Goal: Check status: Check status

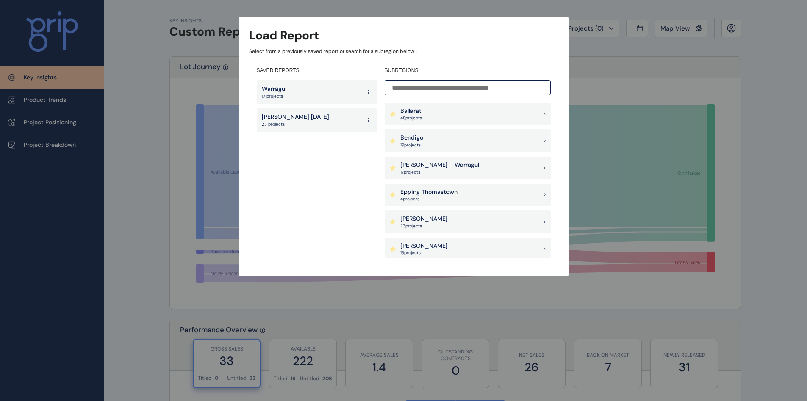
click at [413, 118] on p "48 project s" at bounding box center [412, 118] width 22 height 6
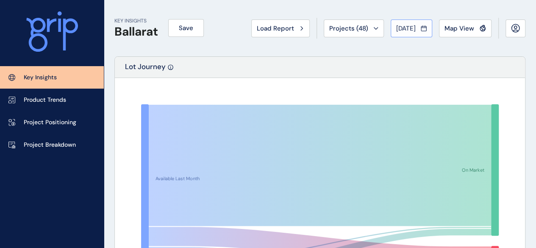
click at [420, 28] on div "[DATE]" at bounding box center [411, 28] width 31 height 8
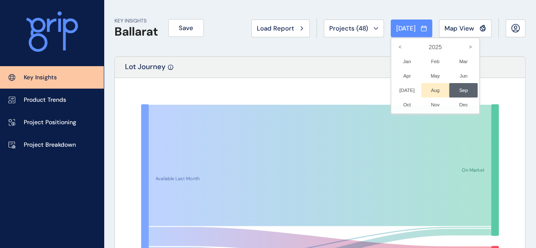
click at [432, 89] on li "Aug No report is available for this period. New months are usually published 5 …" at bounding box center [435, 90] width 28 height 14
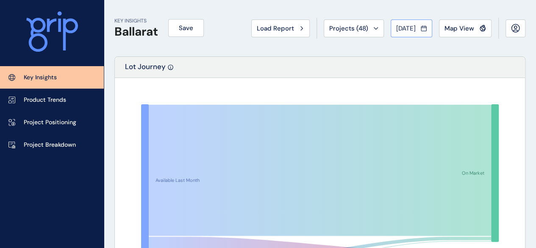
click at [397, 31] on span "[DATE]" at bounding box center [405, 28] width 19 height 8
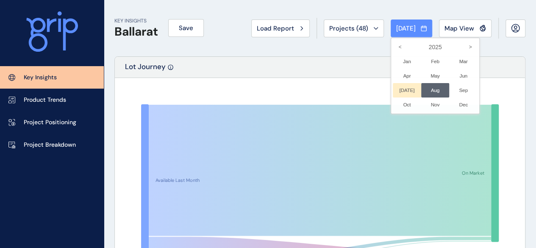
click at [403, 89] on li "[DATE] No report is available for this period. New months are usually published…" at bounding box center [407, 90] width 28 height 14
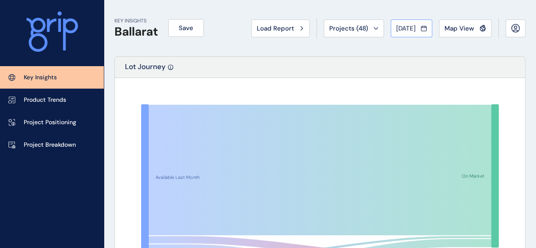
click at [406, 31] on span "[DATE]" at bounding box center [405, 28] width 19 height 8
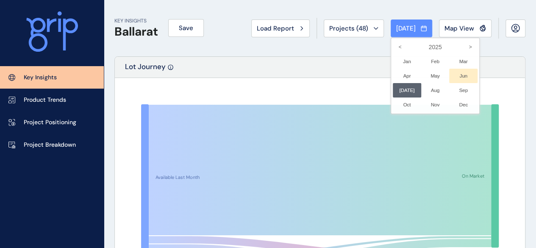
click at [462, 74] on li "Jun No report is available for this period. New months are usually published 5 …" at bounding box center [463, 76] width 28 height 14
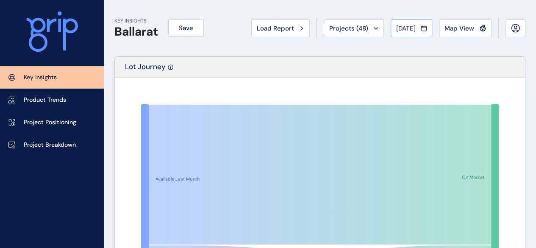
click at [405, 27] on span "[DATE]" at bounding box center [405, 28] width 19 height 8
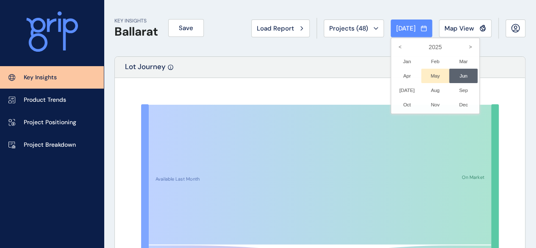
click at [431, 76] on li "May No report is available for this period. New months are usually published 5 …" at bounding box center [435, 76] width 28 height 14
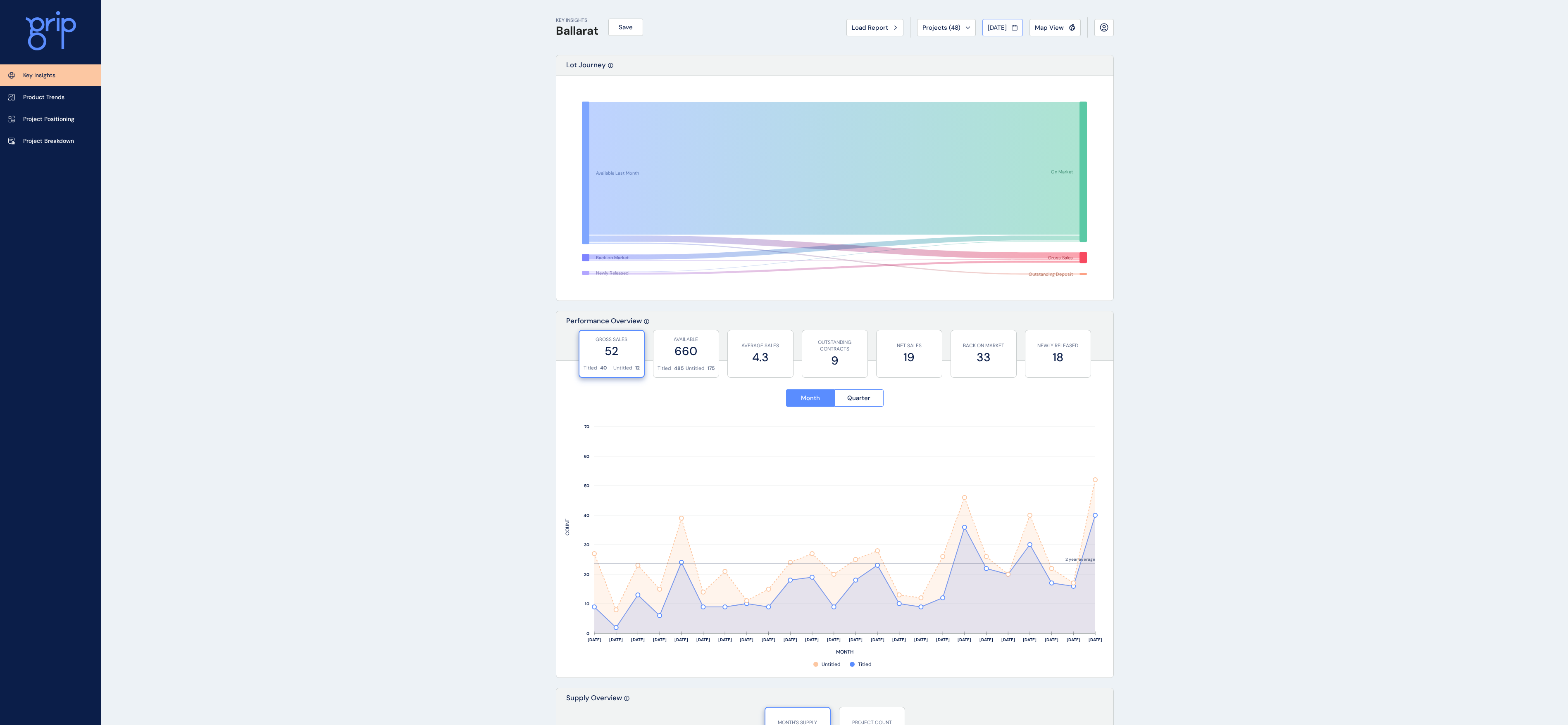
click at [793, 29] on span "[DATE]" at bounding box center [997, 27] width 19 height 8
click at [793, 86] on li "Sep No report is available for this period. New months are usually published 5 …" at bounding box center [1053, 88] width 27 height 14
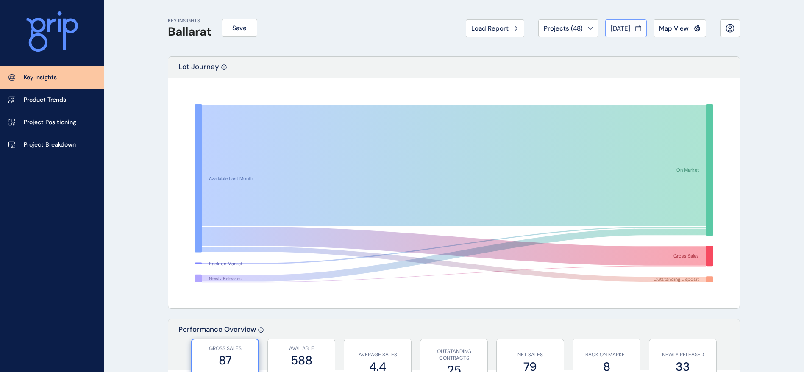
click at [632, 31] on div "[DATE]" at bounding box center [626, 28] width 31 height 8
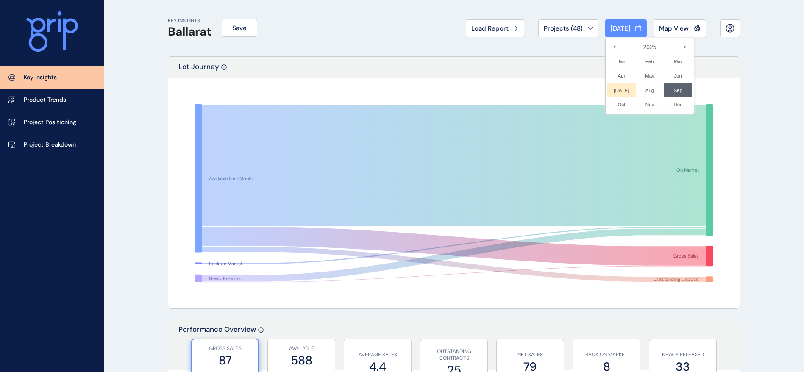
click at [616, 88] on li "[DATE] No report is available for this period. New months are usually published…" at bounding box center [621, 90] width 28 height 14
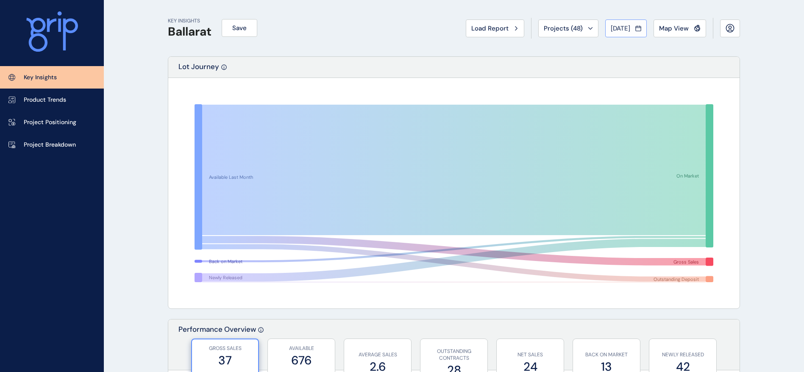
click at [624, 26] on span "[DATE]" at bounding box center [620, 28] width 19 height 8
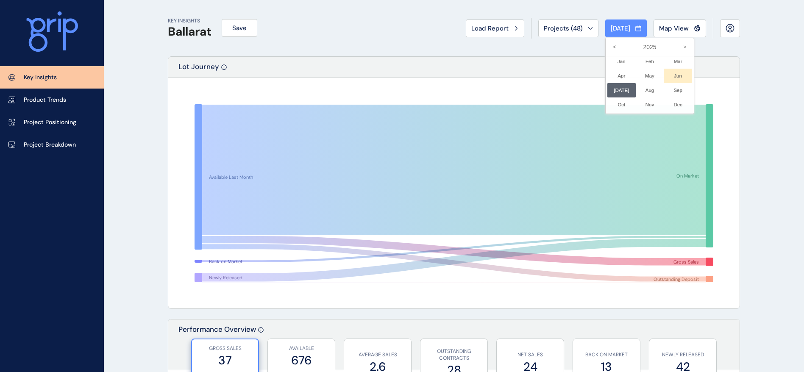
click at [677, 76] on li "Jun No report is available for this period. New months are usually published 5 …" at bounding box center [678, 76] width 28 height 14
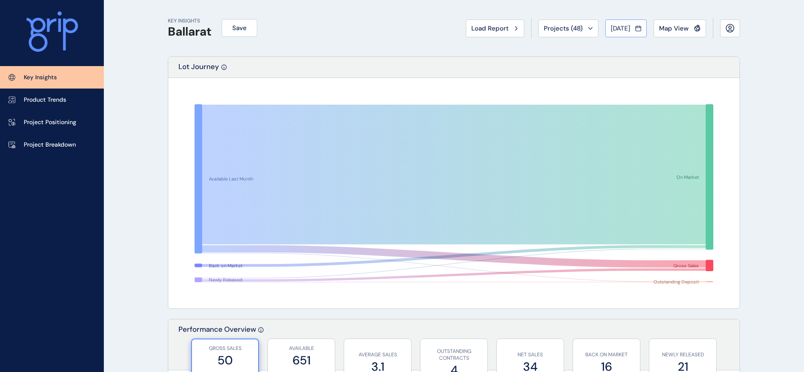
click at [620, 29] on span "[DATE]" at bounding box center [620, 28] width 19 height 8
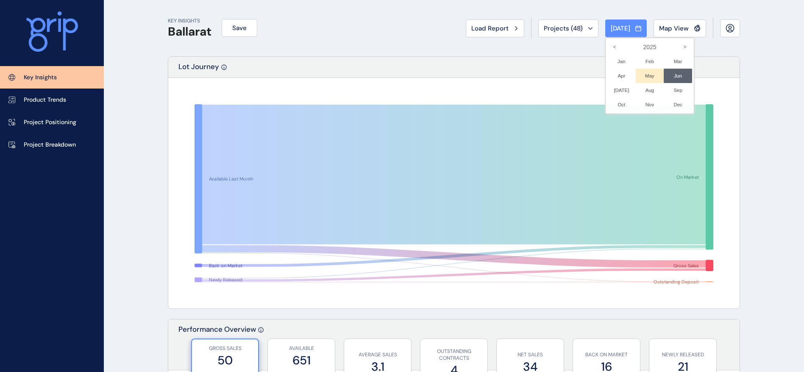
click at [645, 74] on li "May No report is available for this period. New months are usually published 5 …" at bounding box center [650, 76] width 28 height 14
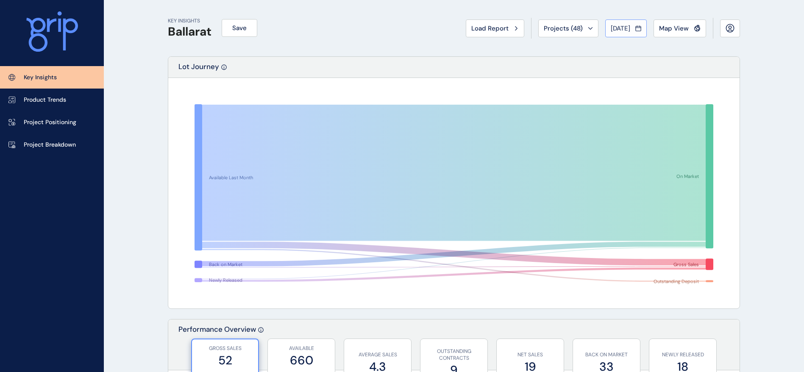
click at [621, 30] on span "[DATE]" at bounding box center [620, 28] width 19 height 8
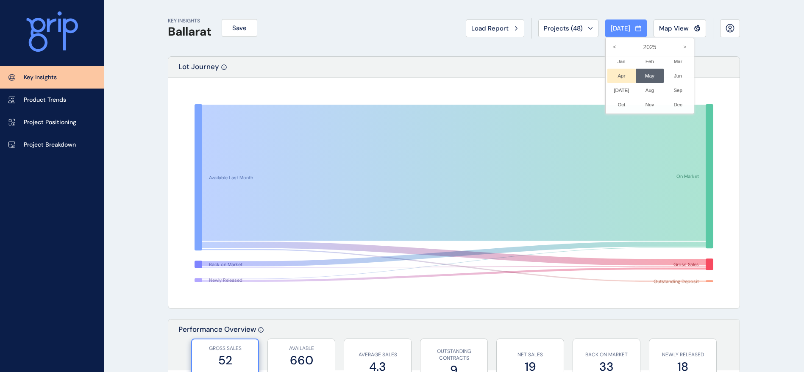
click at [612, 77] on li "Apr No report is available for this period. New months are usually published 5 …" at bounding box center [621, 76] width 28 height 14
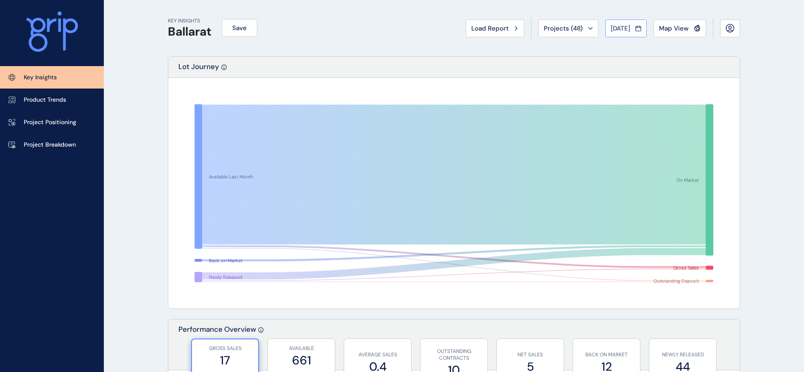
click at [611, 28] on span "[DATE]" at bounding box center [620, 28] width 19 height 8
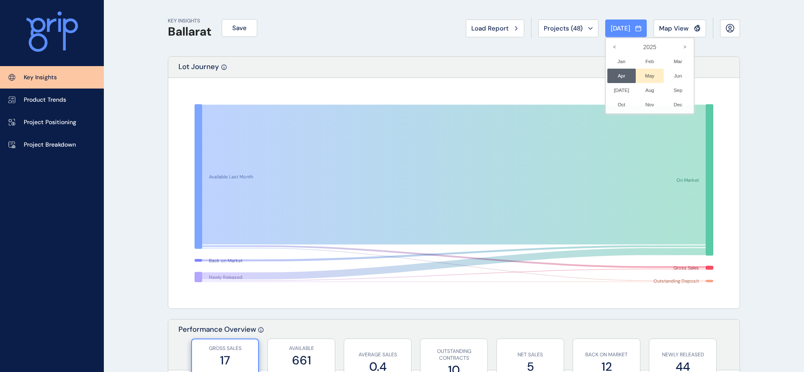
click at [642, 76] on li "May No report is available for this period. New months are usually published 5 …" at bounding box center [650, 76] width 28 height 14
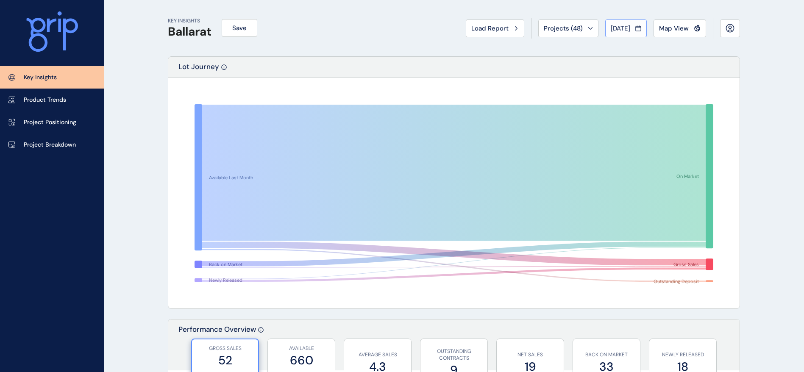
click at [615, 29] on span "[DATE]" at bounding box center [620, 28] width 19 height 8
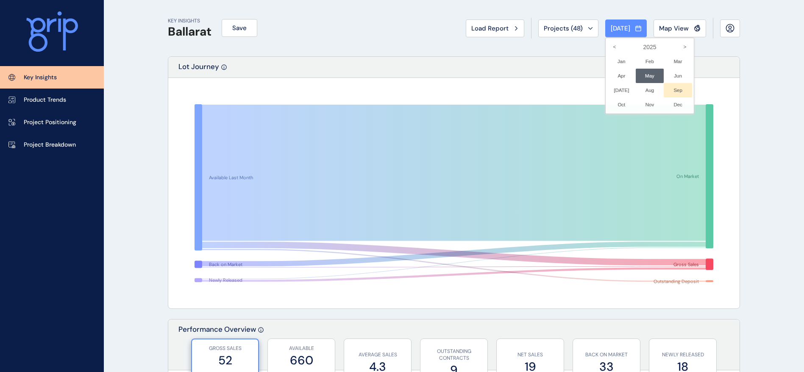
click at [669, 87] on li "Sep No report is available for this period. New months are usually published 5 …" at bounding box center [678, 90] width 28 height 14
